Goal: Find specific page/section: Find specific page/section

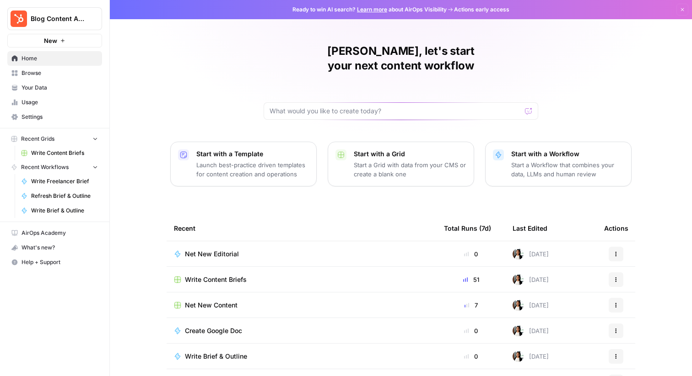
click at [310, 275] on div "Write Content Briefs" at bounding box center [301, 279] width 255 height 9
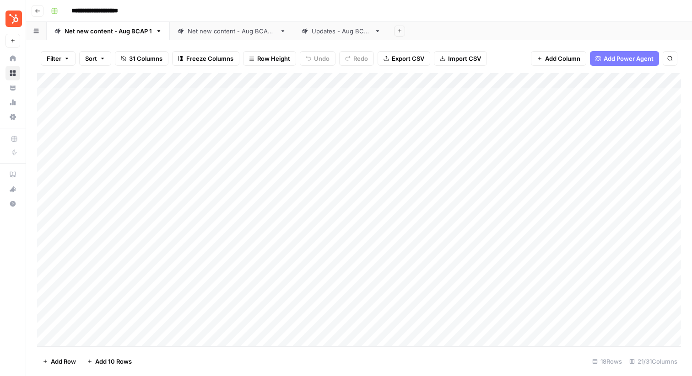
click at [223, 34] on div "Net new content - Aug BCAP 2" at bounding box center [232, 31] width 88 height 9
click at [253, 160] on div "Add Column" at bounding box center [359, 210] width 644 height 274
click at [341, 34] on div "Updates - Aug BCAP" at bounding box center [340, 31] width 59 height 9
